Goal: Task Accomplishment & Management: Manage account settings

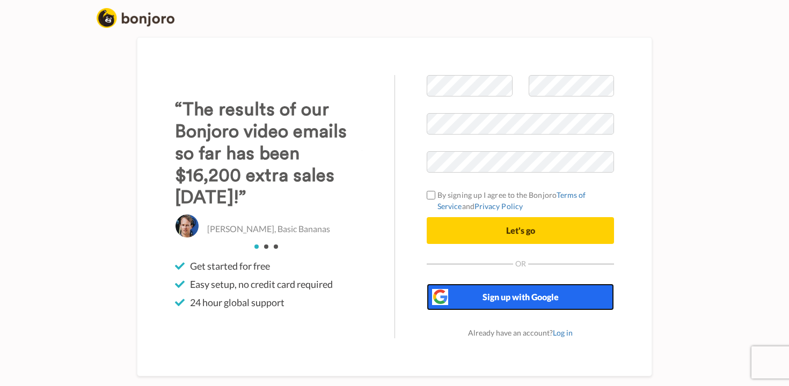
click at [465, 301] on button "Sign up with Google" at bounding box center [520, 297] width 187 height 27
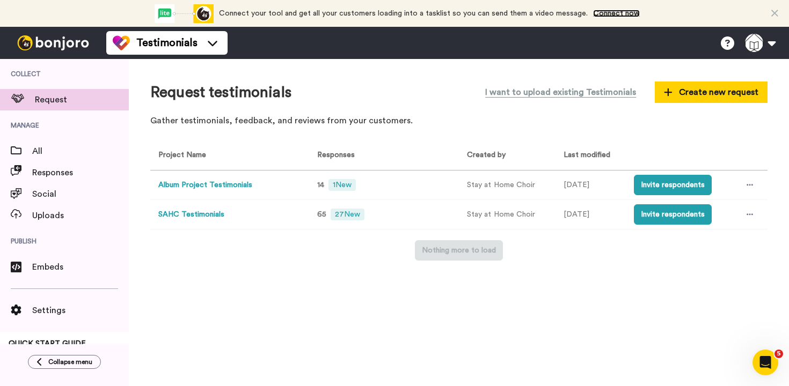
click at [604, 14] on link "Connect now" at bounding box center [616, 14] width 47 height 8
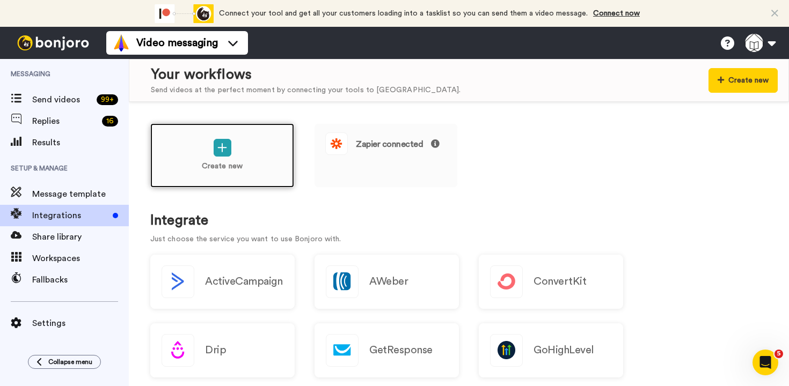
click at [227, 157] on div "Create new" at bounding box center [222, 155] width 144 height 64
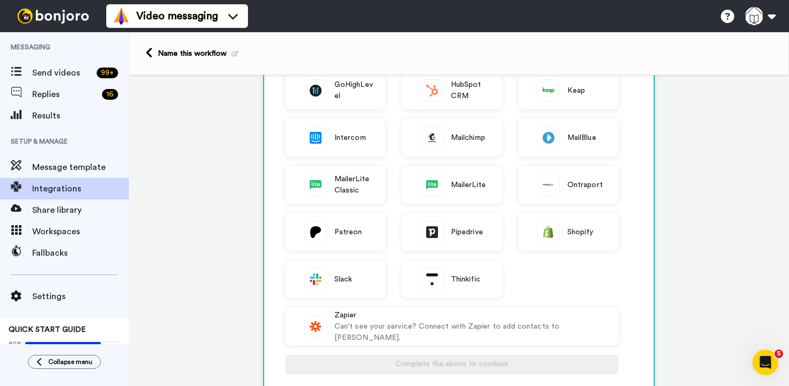
scroll to position [193, 0]
click at [337, 280] on span "Slack" at bounding box center [343, 278] width 18 height 11
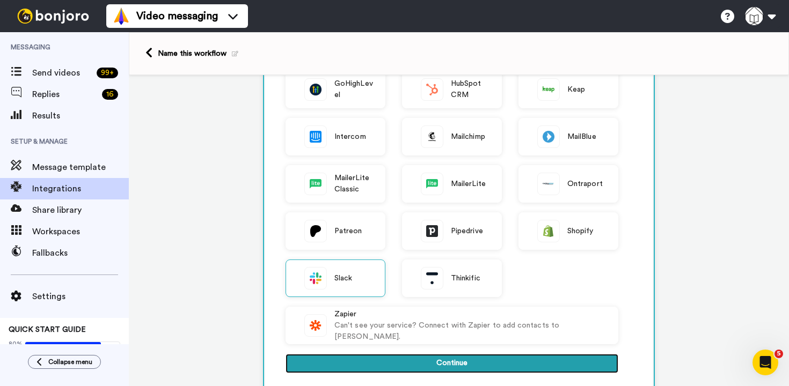
click at [413, 364] on button "Continue" at bounding box center [451, 363] width 333 height 19
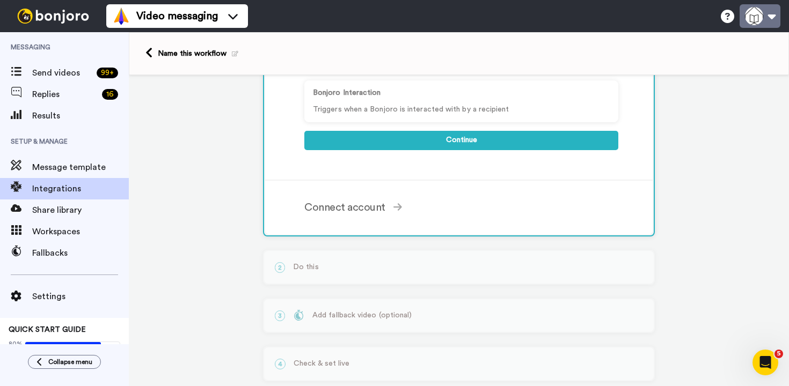
click at [760, 14] on button at bounding box center [759, 16] width 41 height 24
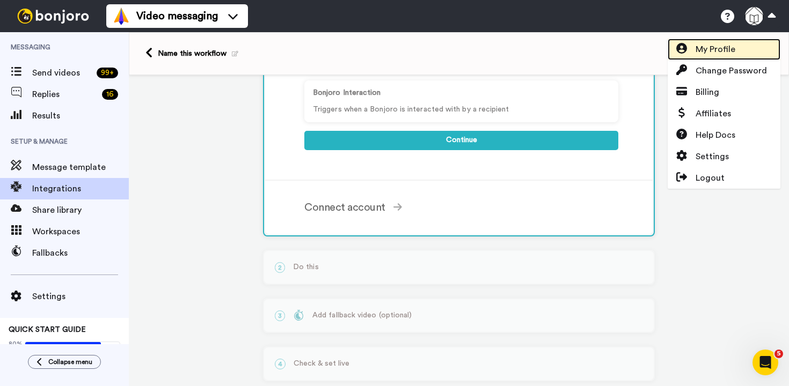
click at [705, 51] on span "My Profile" at bounding box center [715, 49] width 40 height 13
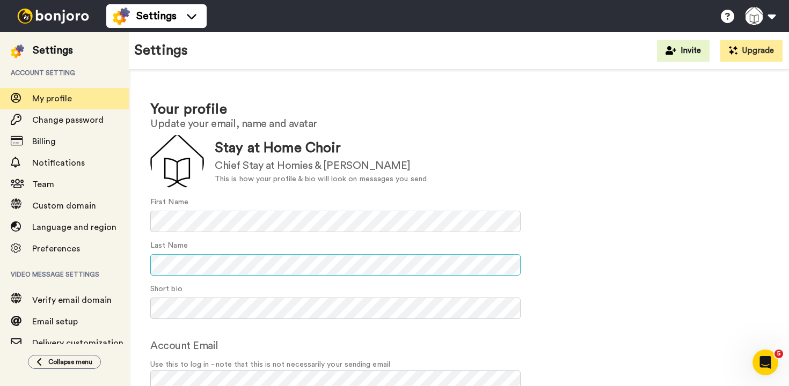
scroll to position [56, 0]
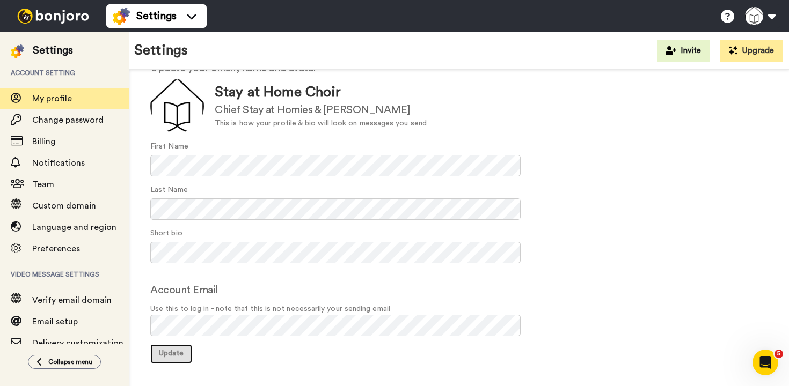
click at [179, 355] on span "Update" at bounding box center [171, 354] width 25 height 8
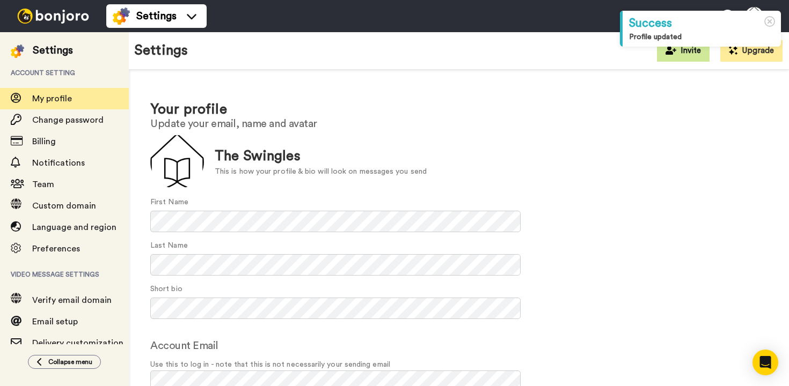
click at [696, 57] on button "Invite" at bounding box center [683, 50] width 53 height 21
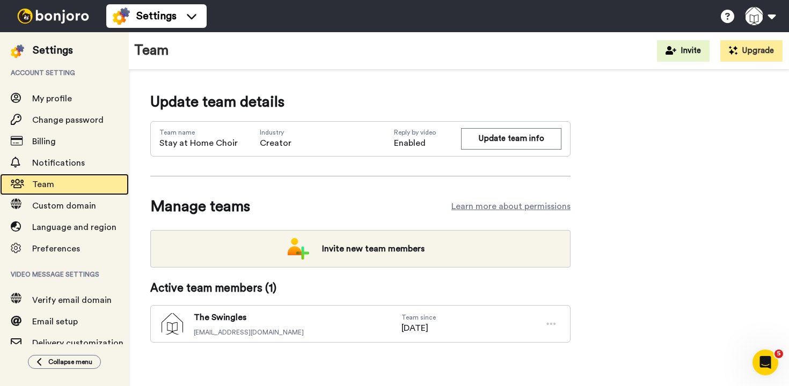
click at [33, 188] on span "Team" at bounding box center [43, 184] width 22 height 9
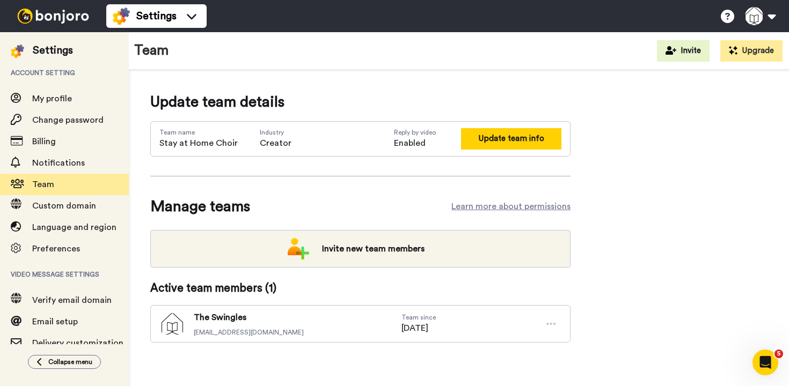
click at [486, 139] on button "Update team info" at bounding box center [511, 138] width 100 height 21
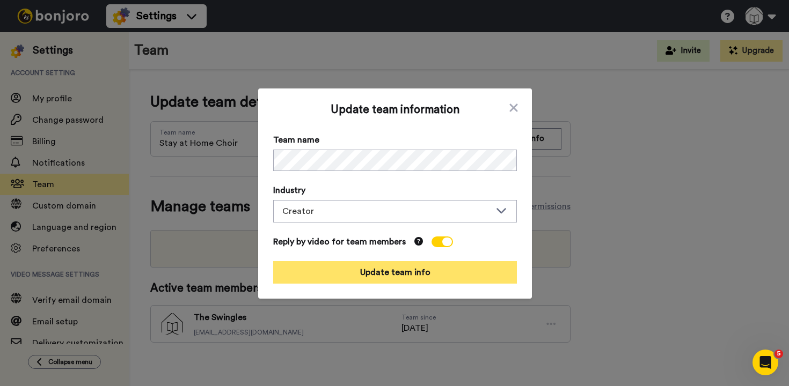
click at [409, 271] on button "Update team info" at bounding box center [395, 272] width 244 height 23
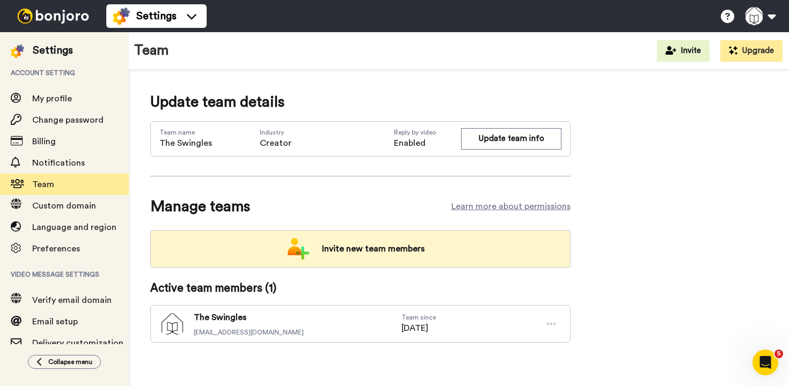
click at [348, 254] on span "Invite new team members" at bounding box center [373, 248] width 120 height 21
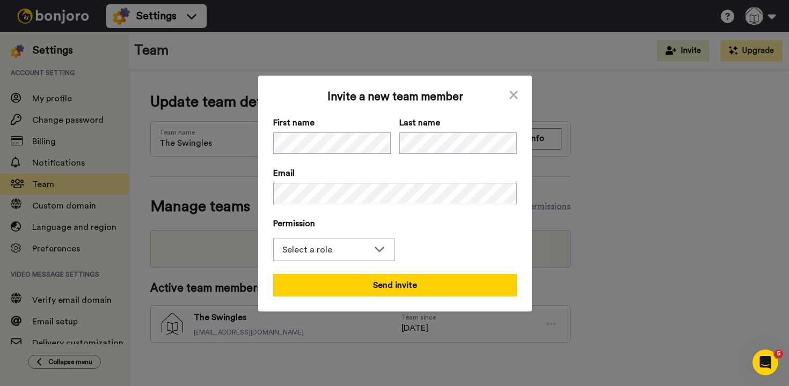
click at [186, 41] on div "Invite a new team member First name Last name Email Permission Select a role Se…" at bounding box center [394, 193] width 789 height 386
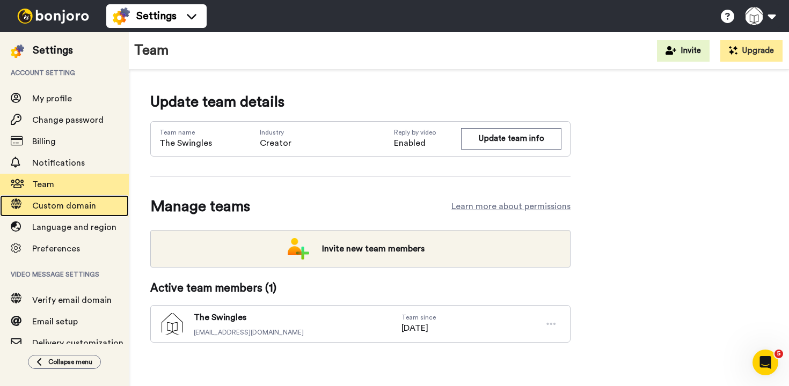
click at [59, 202] on span "Custom domain" at bounding box center [64, 206] width 64 height 9
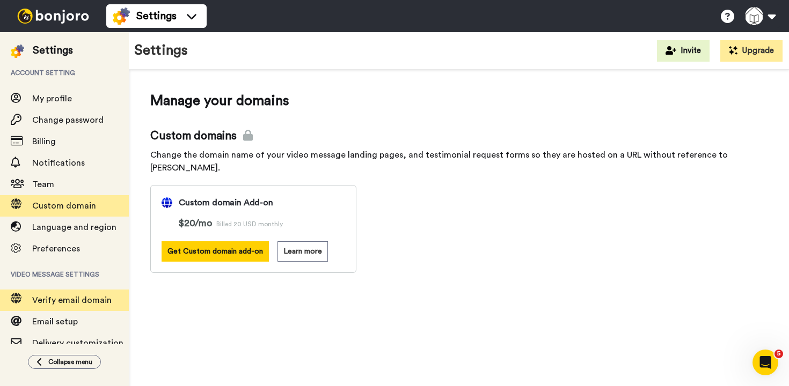
scroll to position [83, 0]
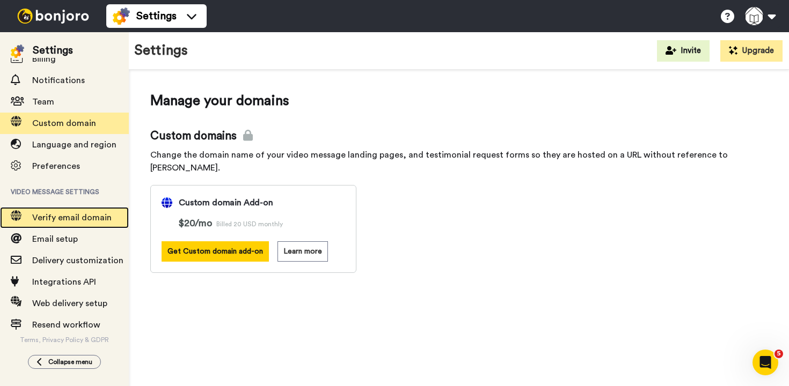
click at [70, 221] on span "Verify email domain" at bounding box center [71, 218] width 79 height 9
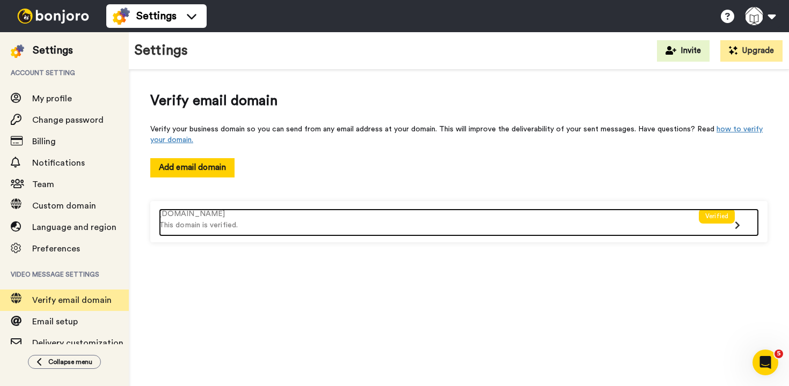
click at [731, 231] on div "Verified" at bounding box center [717, 223] width 36 height 28
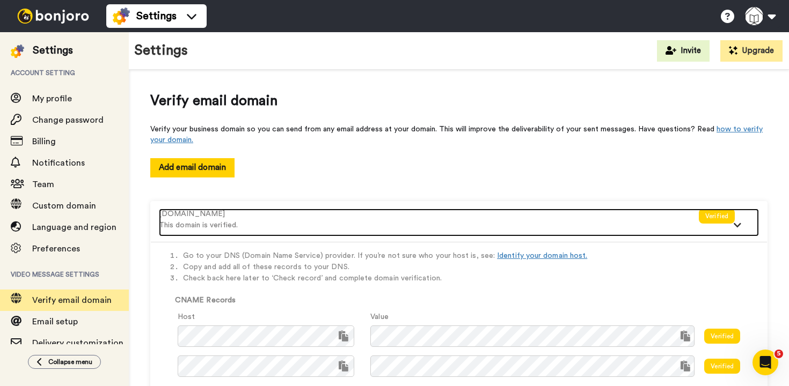
scroll to position [80, 0]
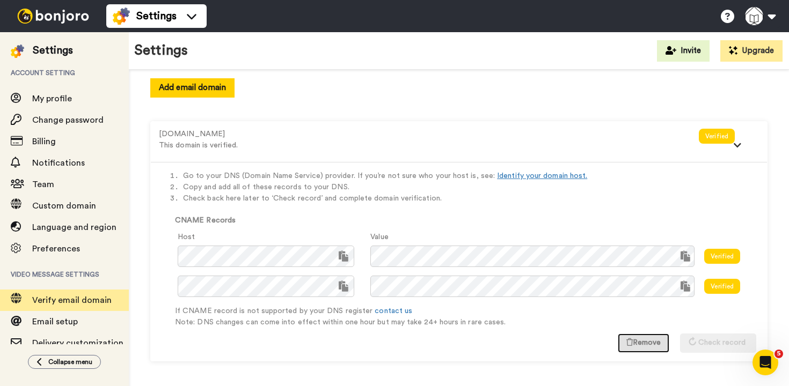
click at [649, 339] on button "Remove" at bounding box center [644, 343] width 52 height 19
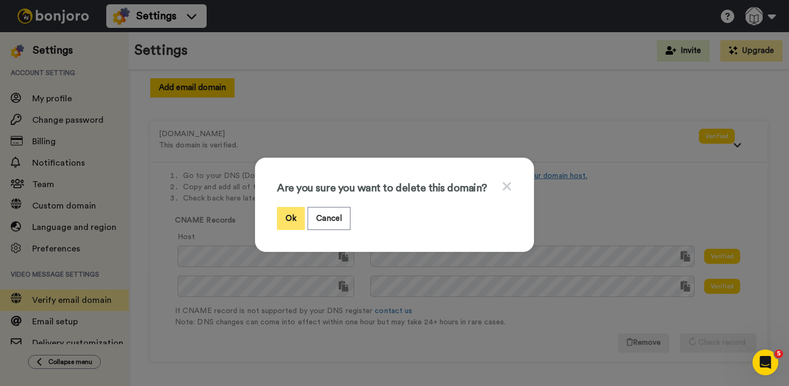
click at [295, 217] on button "Ok" at bounding box center [291, 218] width 28 height 23
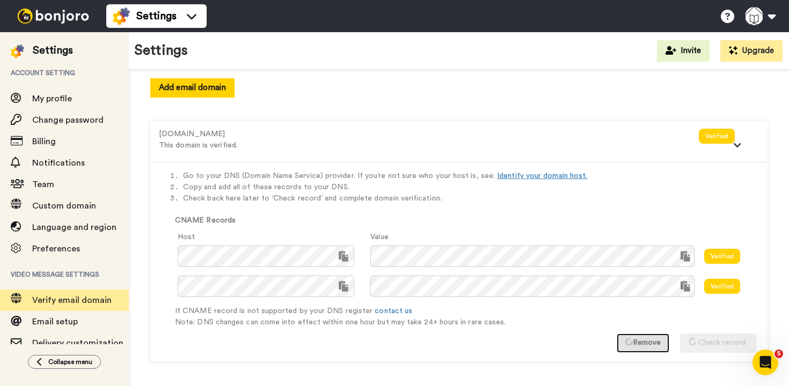
scroll to position [0, 0]
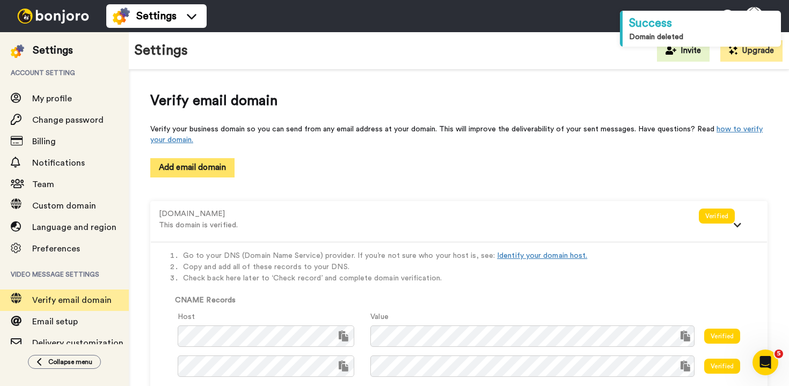
click at [175, 173] on button "Add email domain" at bounding box center [192, 167] width 84 height 19
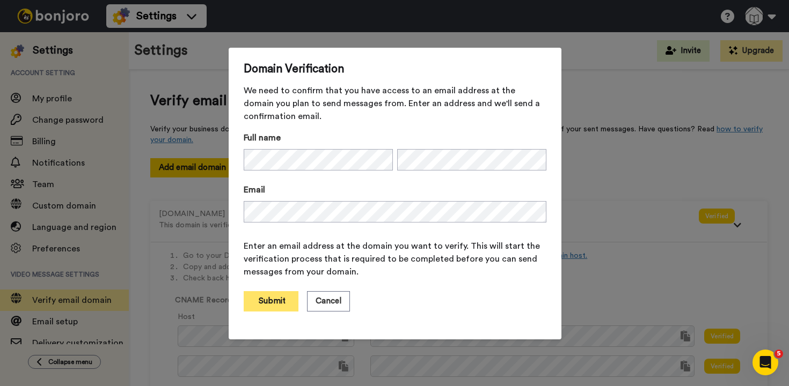
click at [274, 305] on button "Submit" at bounding box center [271, 301] width 55 height 20
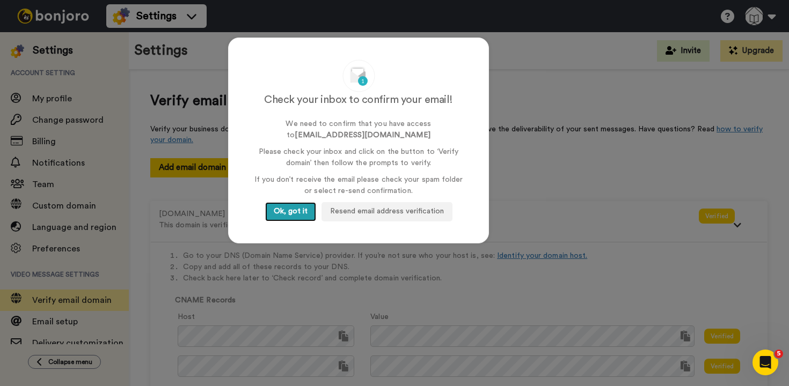
click at [293, 211] on button "Ok, got it" at bounding box center [290, 211] width 51 height 19
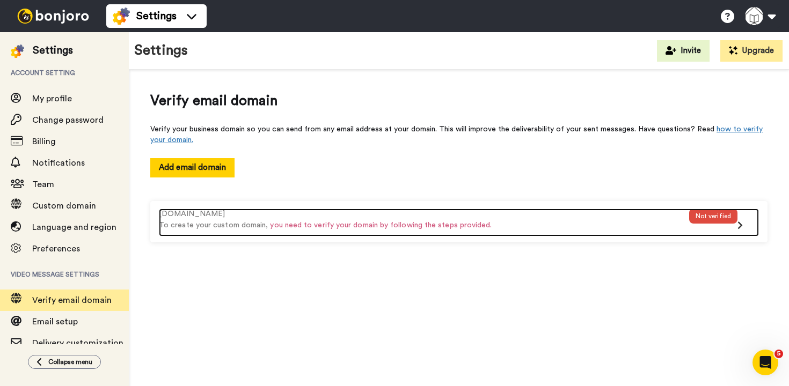
click at [269, 231] on div "theswingles.com To create your custom domain, you need to verify your domain by…" at bounding box center [424, 223] width 530 height 28
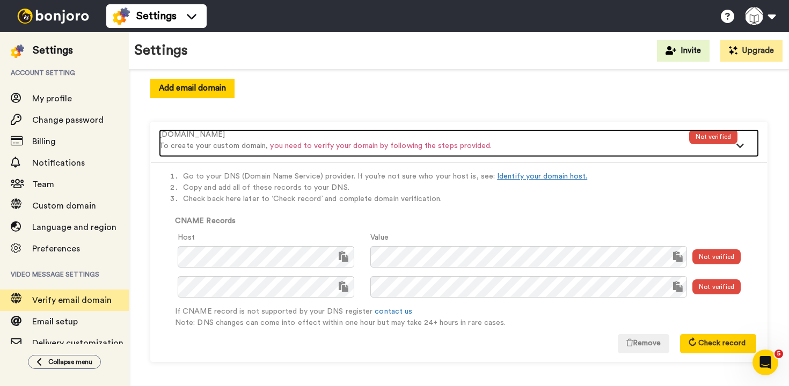
scroll to position [80, 0]
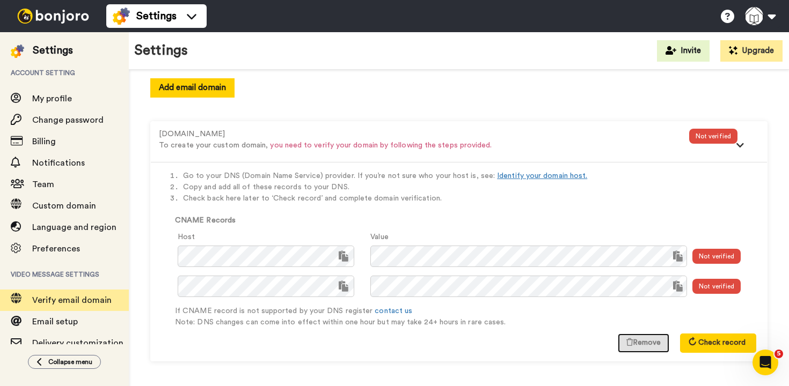
click at [630, 343] on button "Remove" at bounding box center [644, 343] width 52 height 19
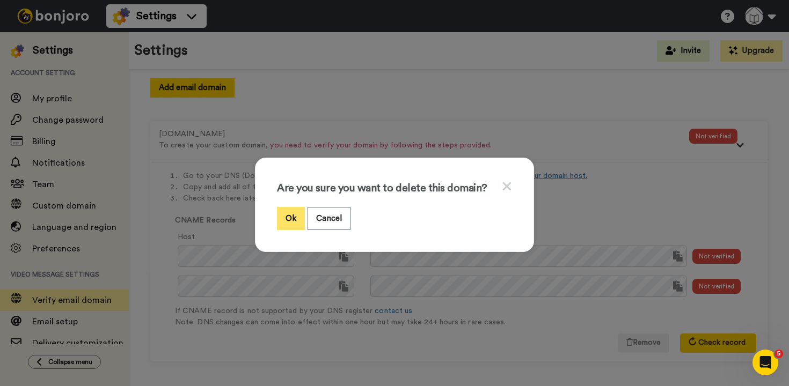
click at [289, 216] on button "Ok" at bounding box center [291, 218] width 28 height 23
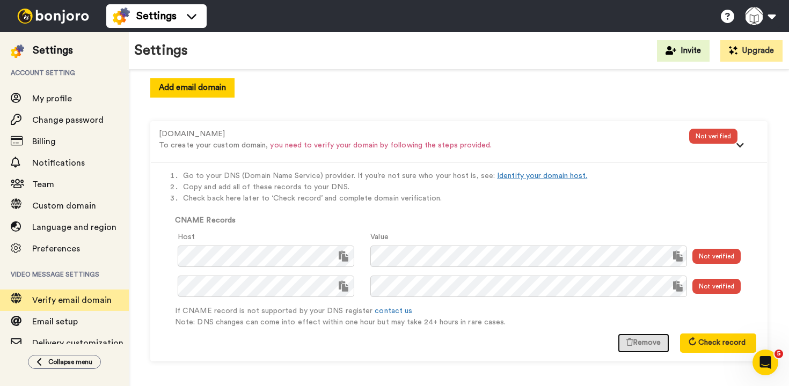
click at [625, 339] on icon at bounding box center [629, 342] width 9 height 9
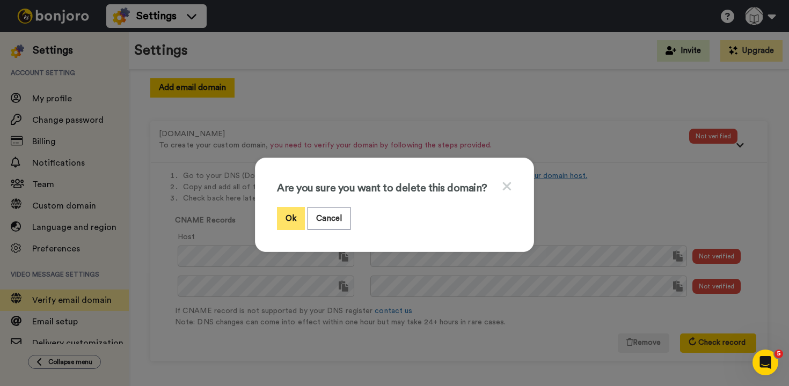
click at [291, 219] on button "Ok" at bounding box center [291, 218] width 28 height 23
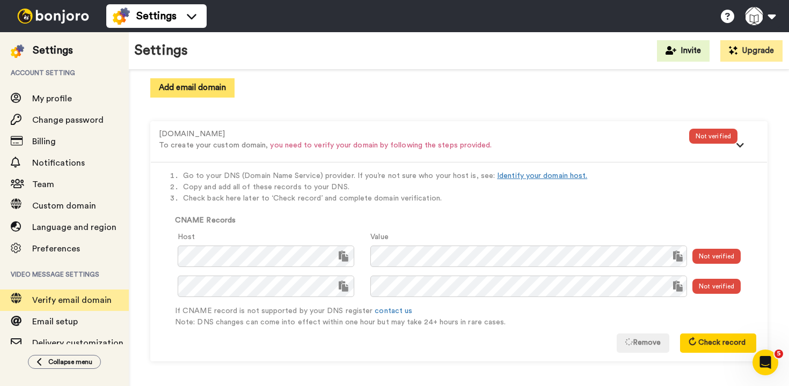
click at [187, 89] on button "Add email domain" at bounding box center [192, 87] width 84 height 19
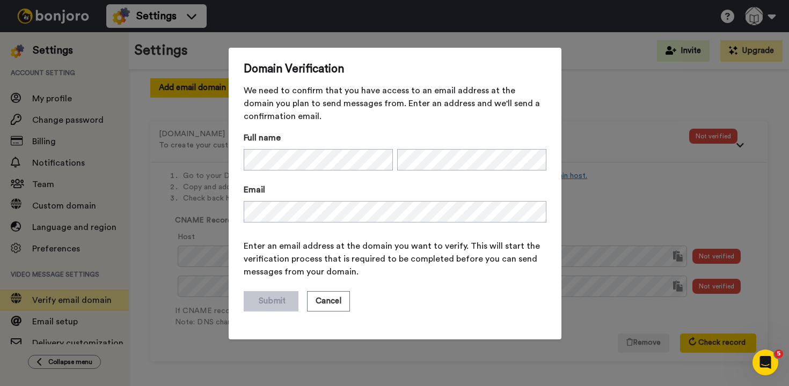
click at [281, 269] on span "Enter an email address at the domain you want to verify. This will start the ve…" at bounding box center [395, 259] width 303 height 39
click at [258, 303] on button "Submit" at bounding box center [271, 301] width 55 height 20
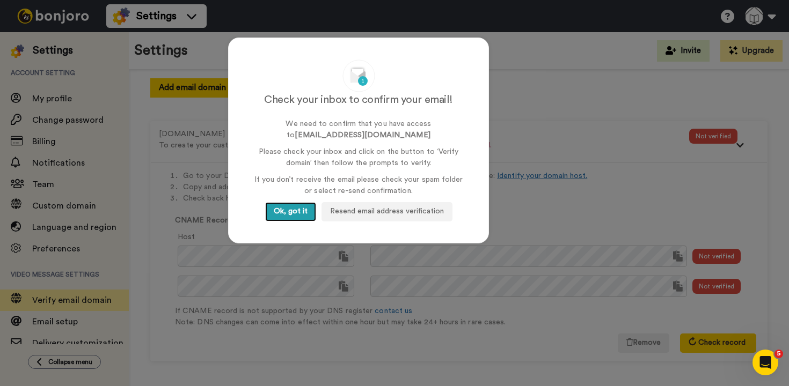
click at [292, 214] on button "Ok, got it" at bounding box center [290, 211] width 51 height 19
